Goal: Transaction & Acquisition: Purchase product/service

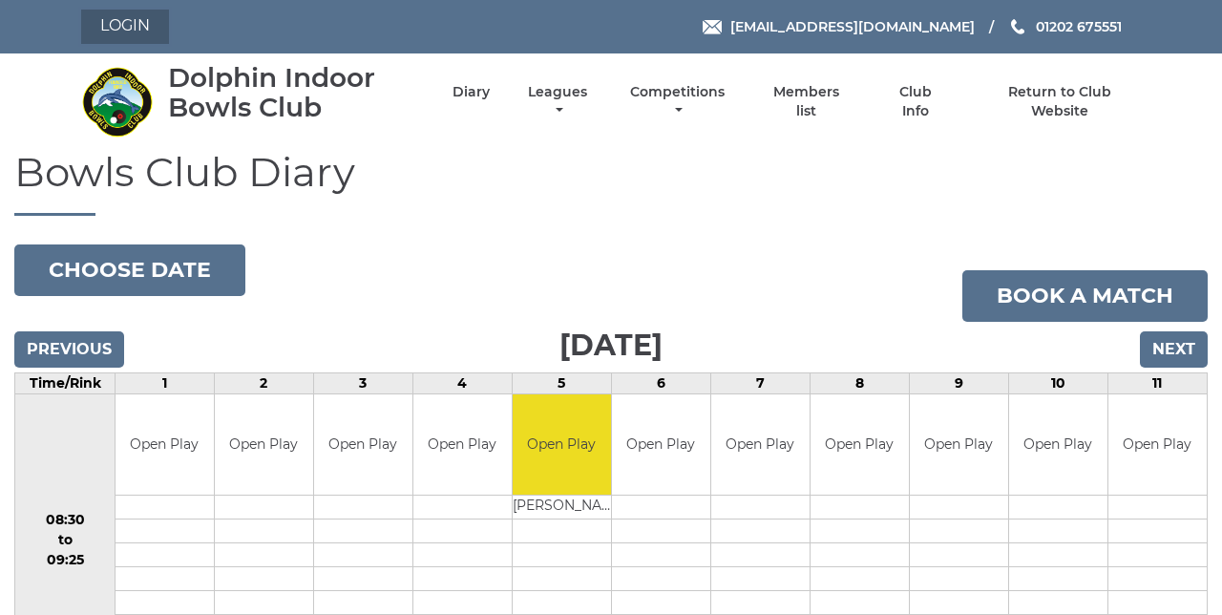
click at [132, 42] on link "Login" at bounding box center [125, 27] width 88 height 34
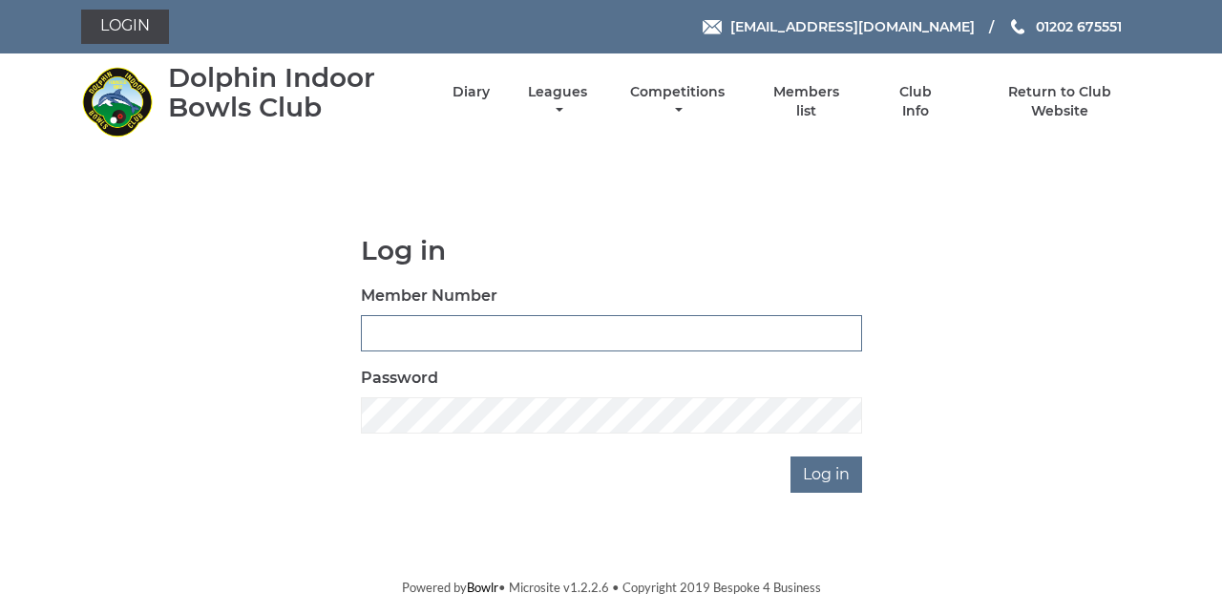
click at [523, 338] on input "Member Number" at bounding box center [611, 333] width 501 height 36
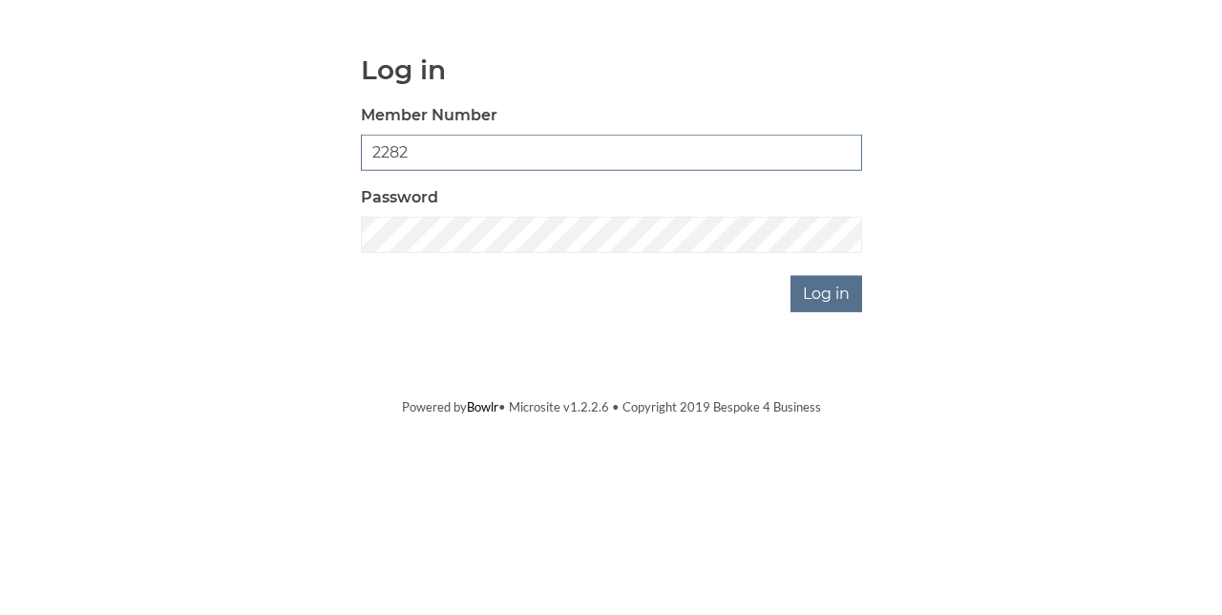
type input "2282"
click at [840, 479] on input "Log in" at bounding box center [826, 474] width 72 height 36
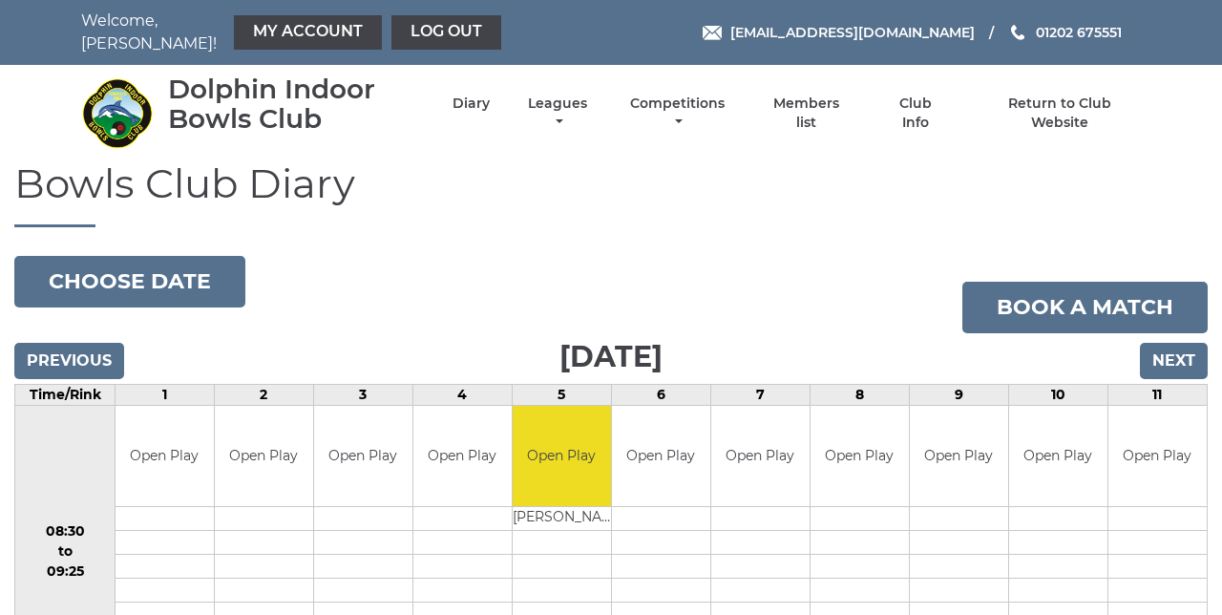
click at [299, 31] on link "My Account" at bounding box center [308, 32] width 148 height 34
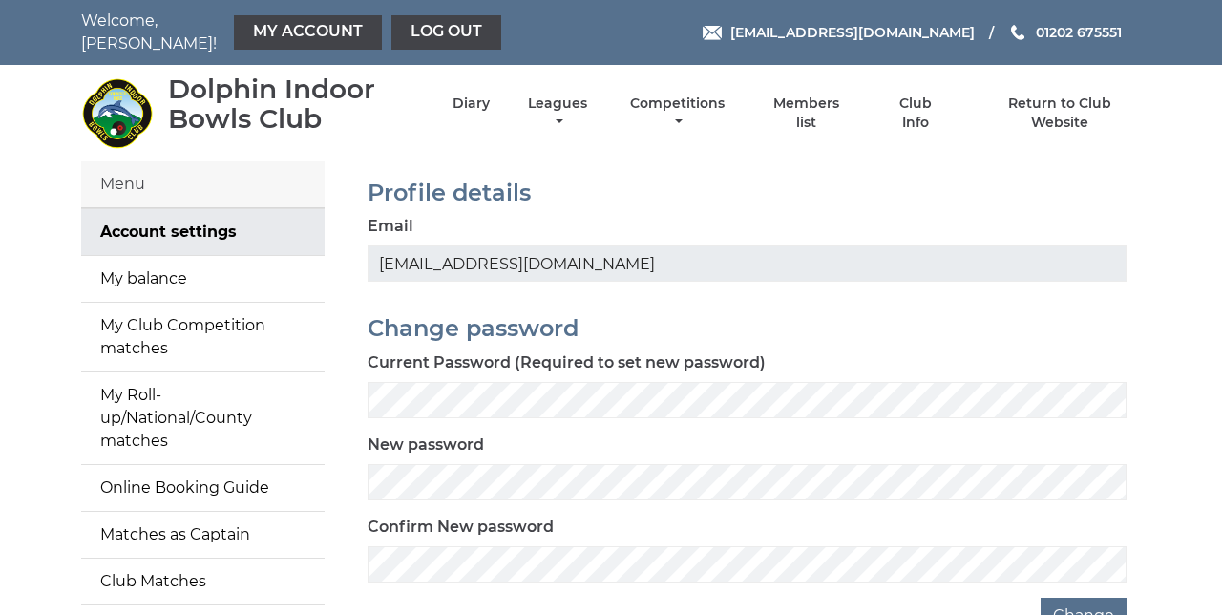
click at [185, 271] on link "My balance" at bounding box center [202, 279] width 243 height 46
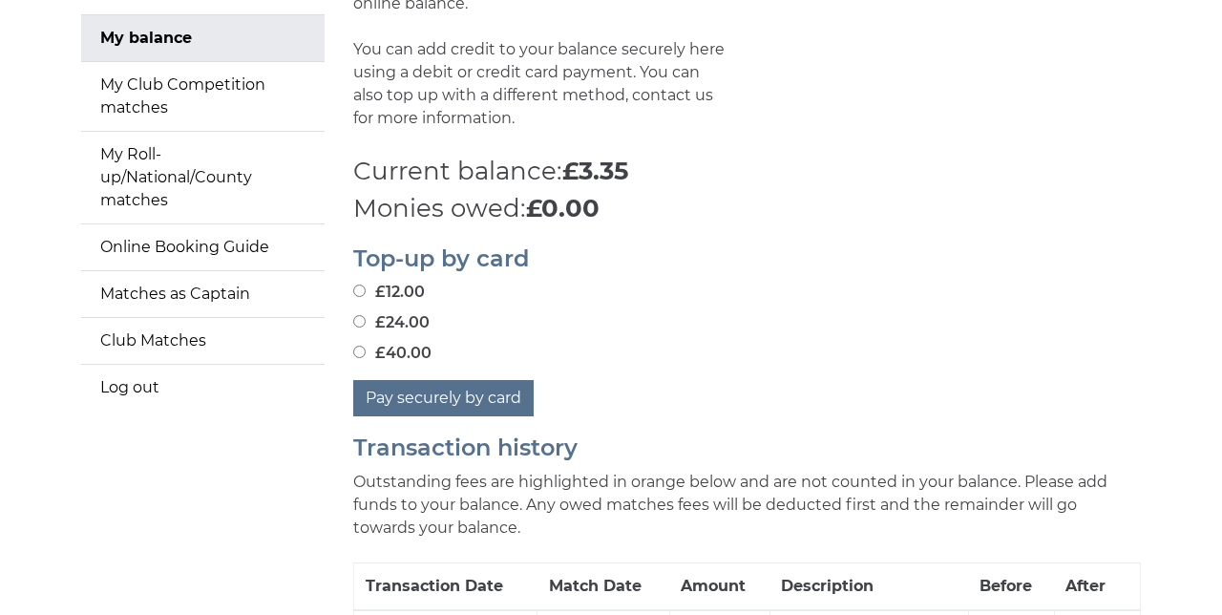
scroll to position [242, 0]
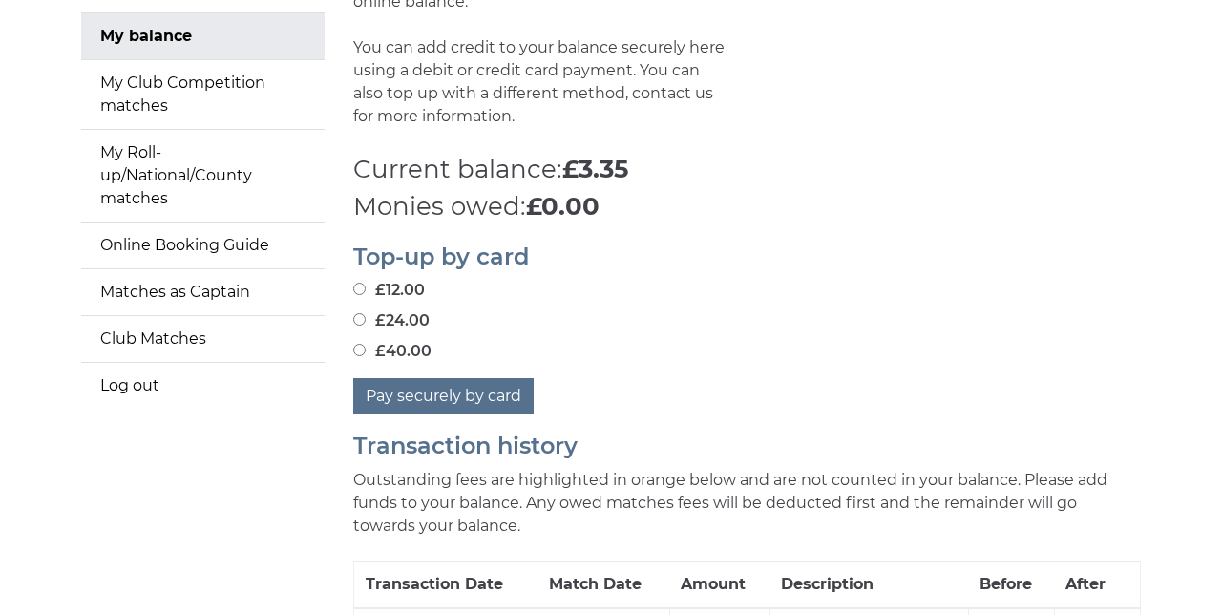
click at [363, 290] on label "£12.00" at bounding box center [389, 290] width 72 height 23
click at [363, 290] on input "£12.00" at bounding box center [359, 289] width 12 height 12
radio input "true"
click at [498, 396] on button "Pay securely by card" at bounding box center [443, 396] width 180 height 36
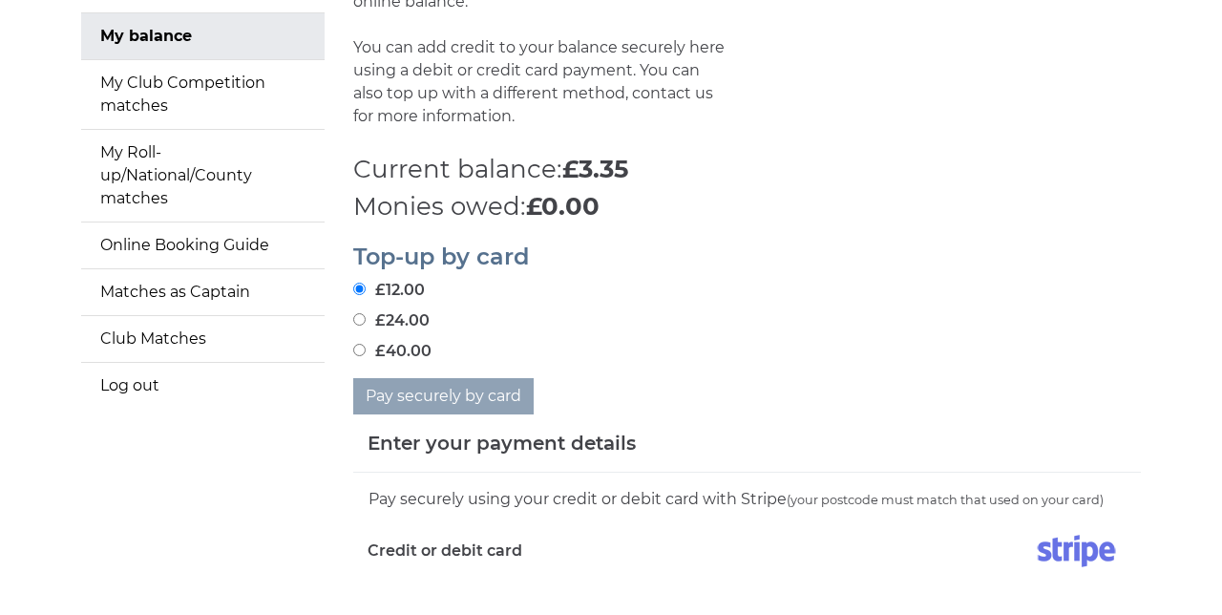
click at [486, 604] on div "Pay securely using your credit or debit card with Stripe (your postcode must ma…" at bounding box center [746, 550] width 787 height 156
click at [503, 603] on div "Pay securely using your credit or debit card with Stripe (your postcode must ma…" at bounding box center [746, 550] width 787 height 156
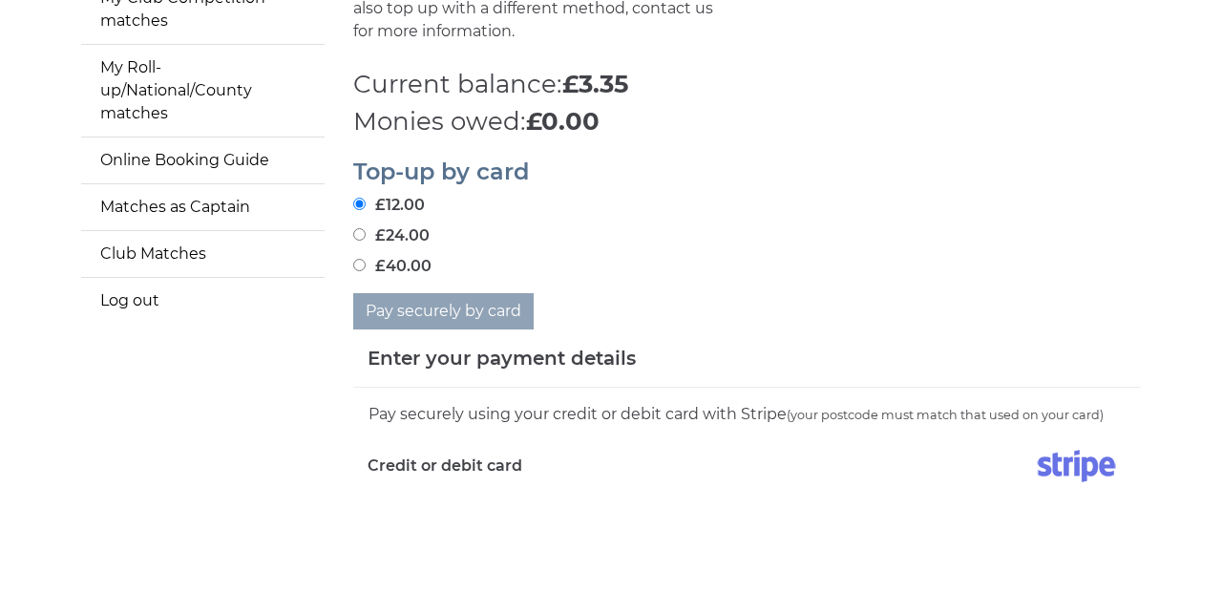
scroll to position [326, 0]
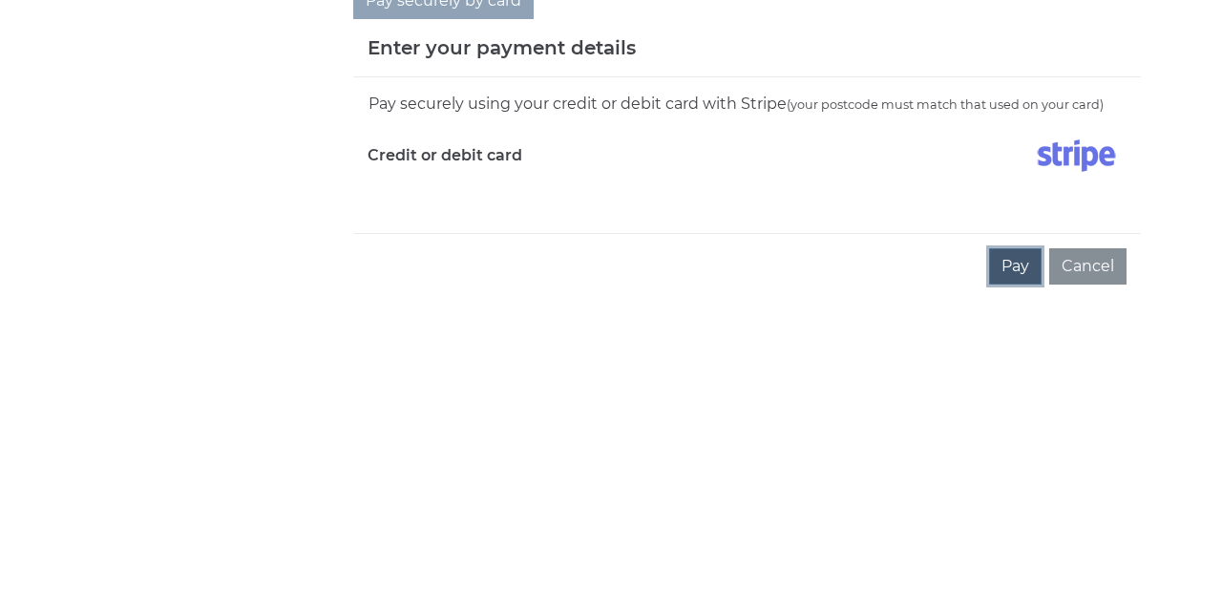
click at [1028, 573] on button "Pay" at bounding box center [1015, 577] width 52 height 36
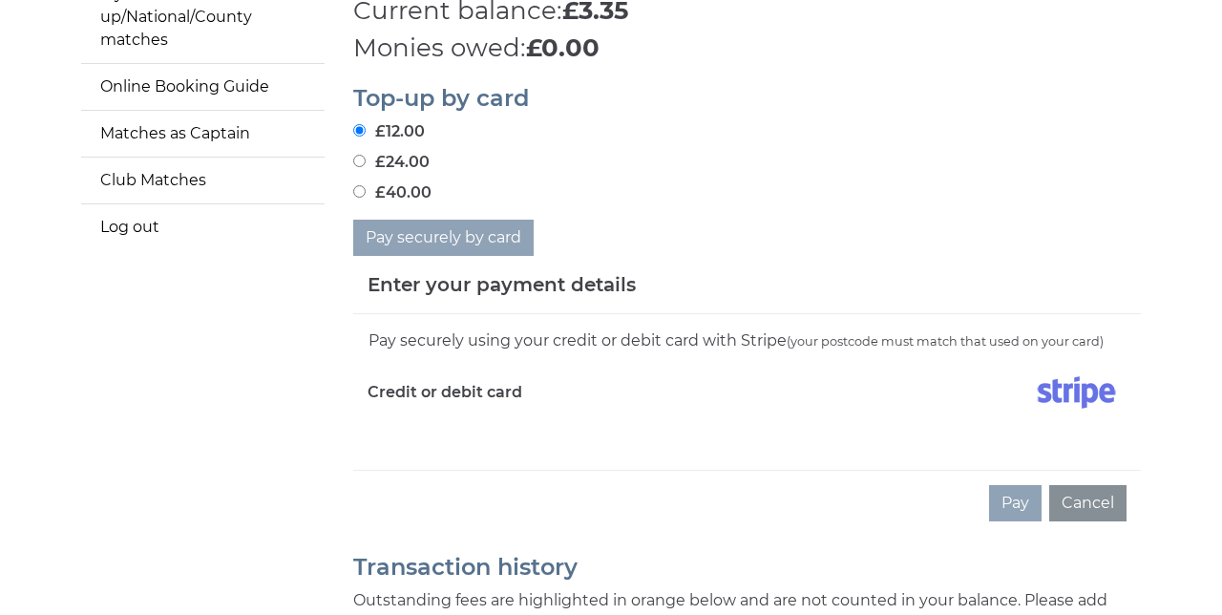
scroll to position [407, 0]
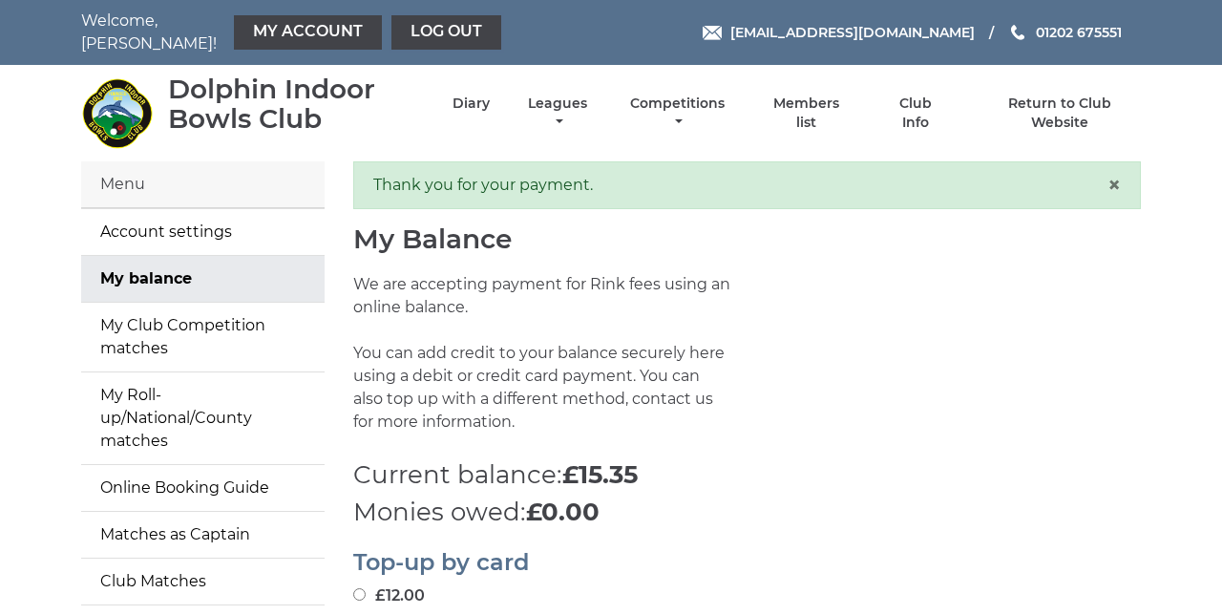
click at [422, 33] on link "Log out" at bounding box center [446, 32] width 110 height 34
